Goal: Task Accomplishment & Management: Manage account settings

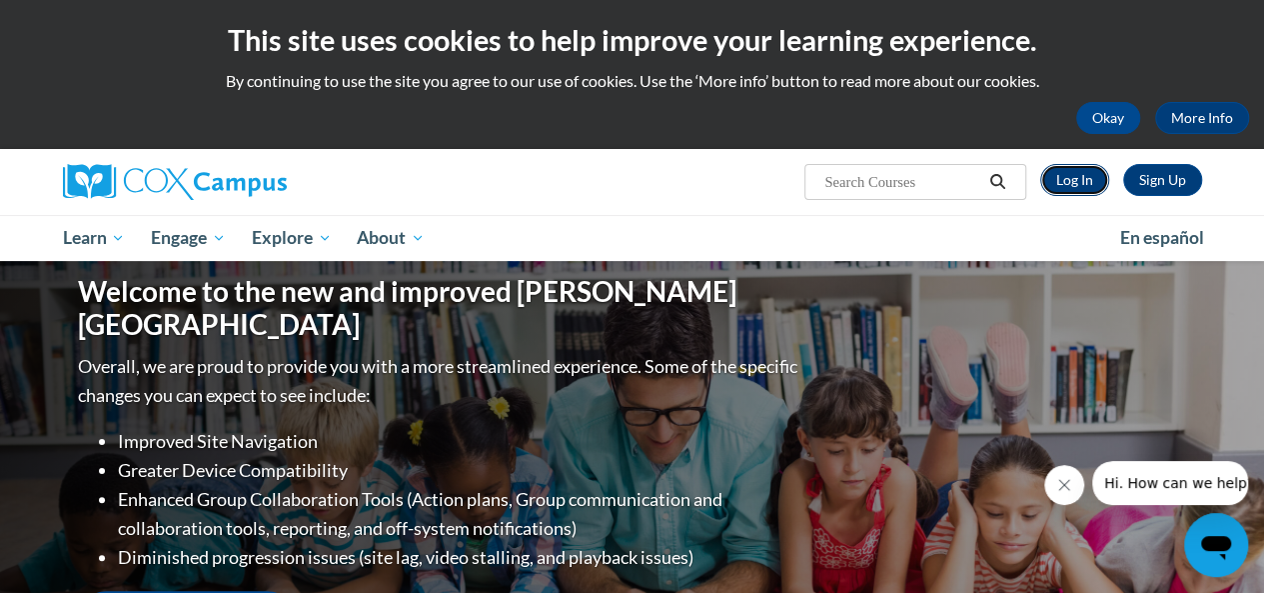
click at [1080, 188] on link "Log In" at bounding box center [1074, 180] width 69 height 32
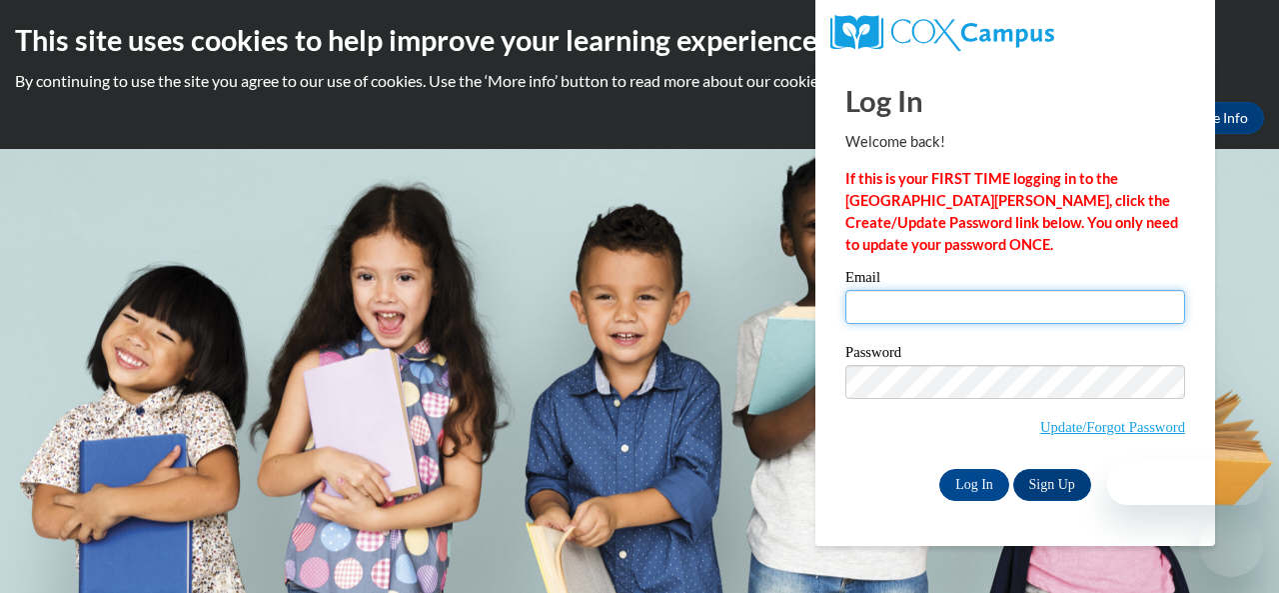
click at [921, 311] on input "Email" at bounding box center [1015, 307] width 340 height 34
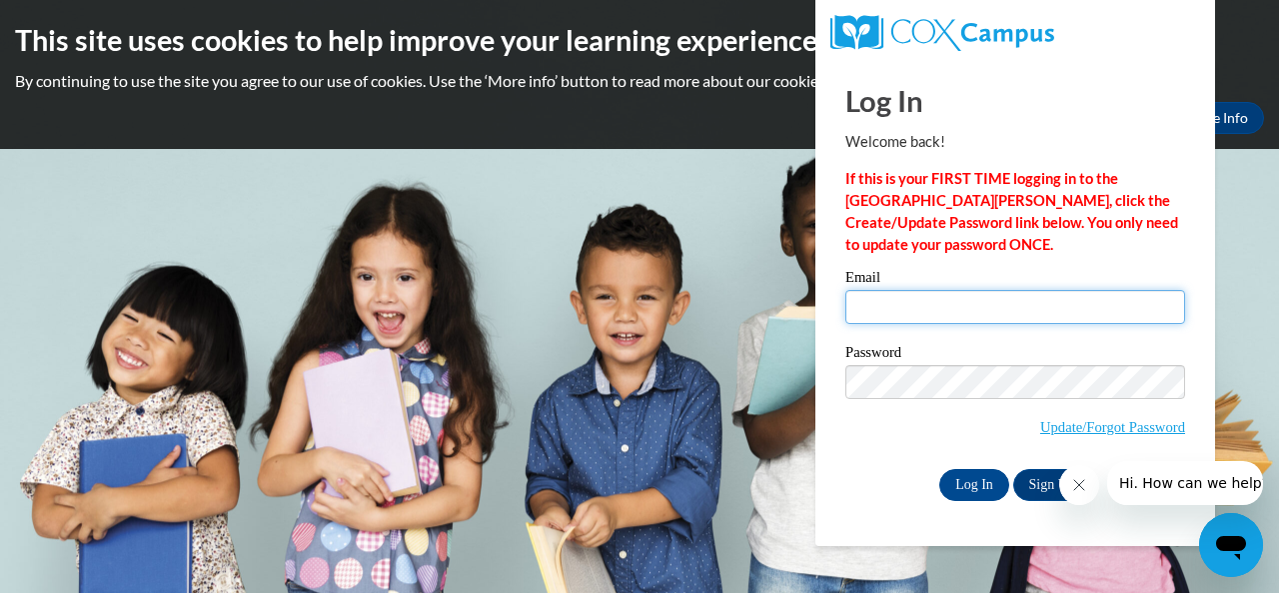
type input "[EMAIL_ADDRESS][PERSON_NAME][DOMAIN_NAME]"
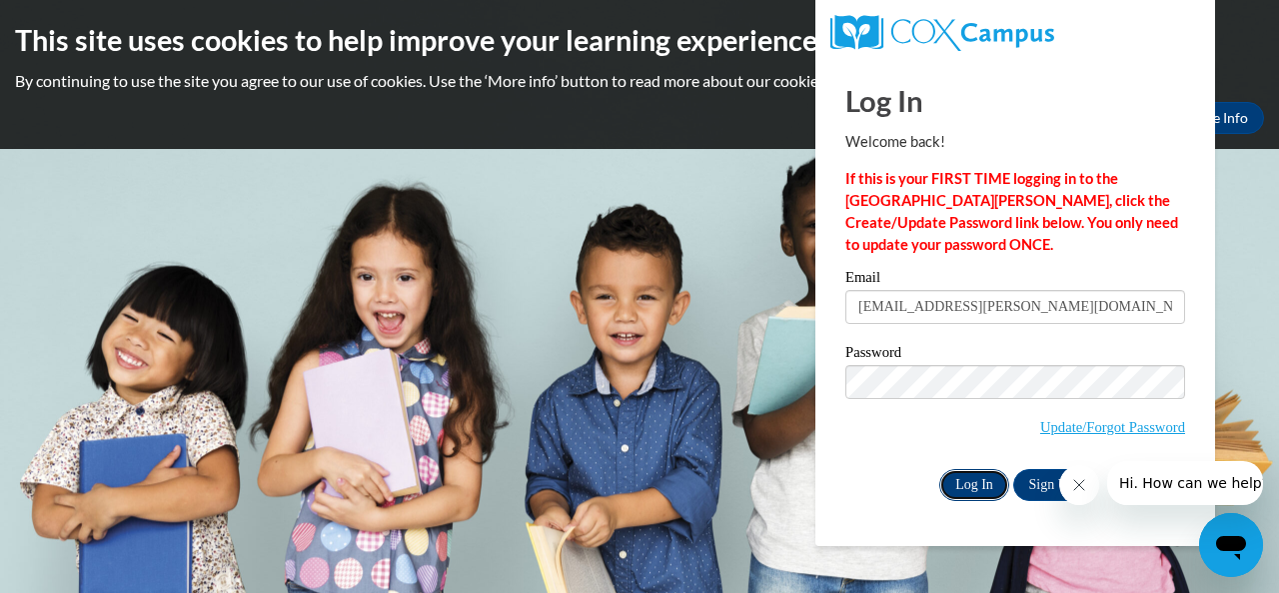
click at [966, 476] on input "Log In" at bounding box center [974, 485] width 70 height 32
